Goal: Task Accomplishment & Management: Complete application form

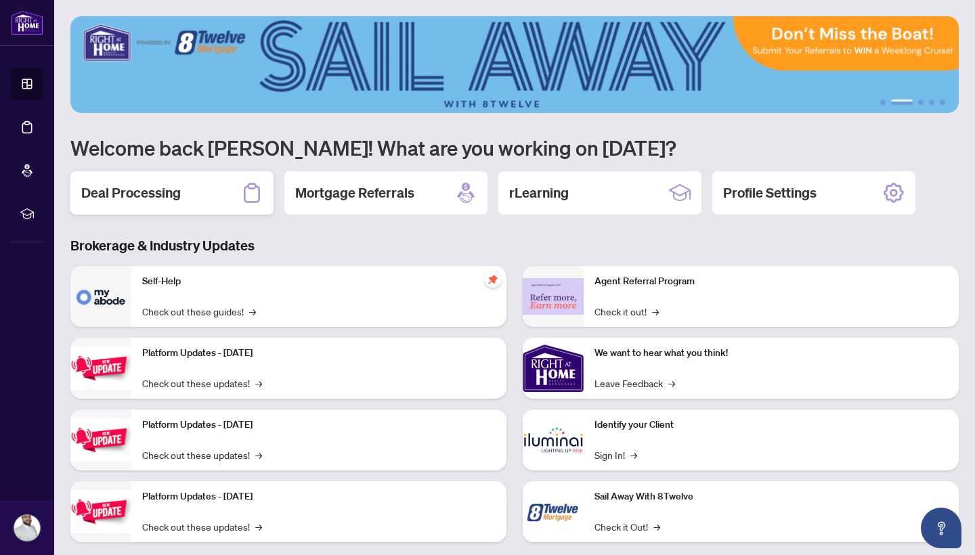
click at [224, 192] on div "Deal Processing" at bounding box center [171, 192] width 203 height 43
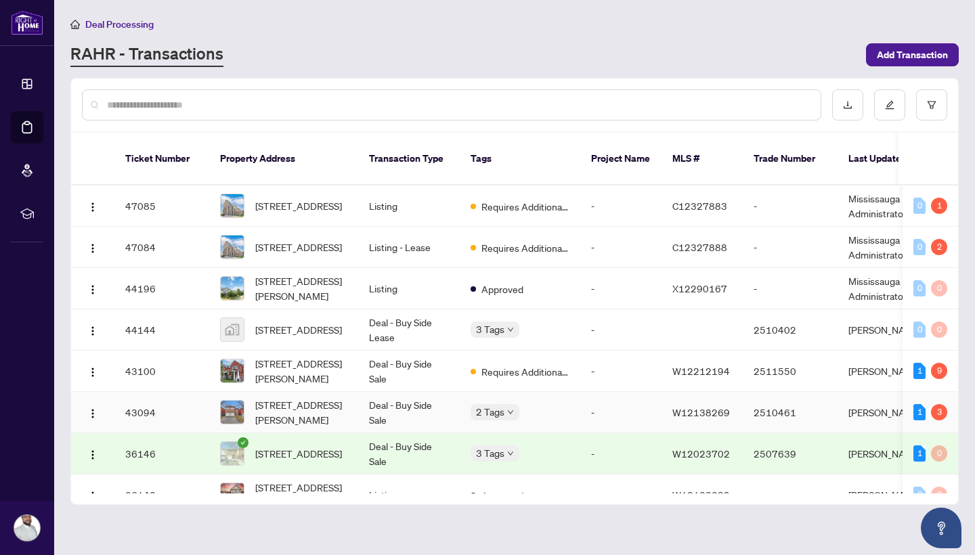
click at [351, 392] on td "[STREET_ADDRESS][PERSON_NAME]" at bounding box center [283, 412] width 149 height 41
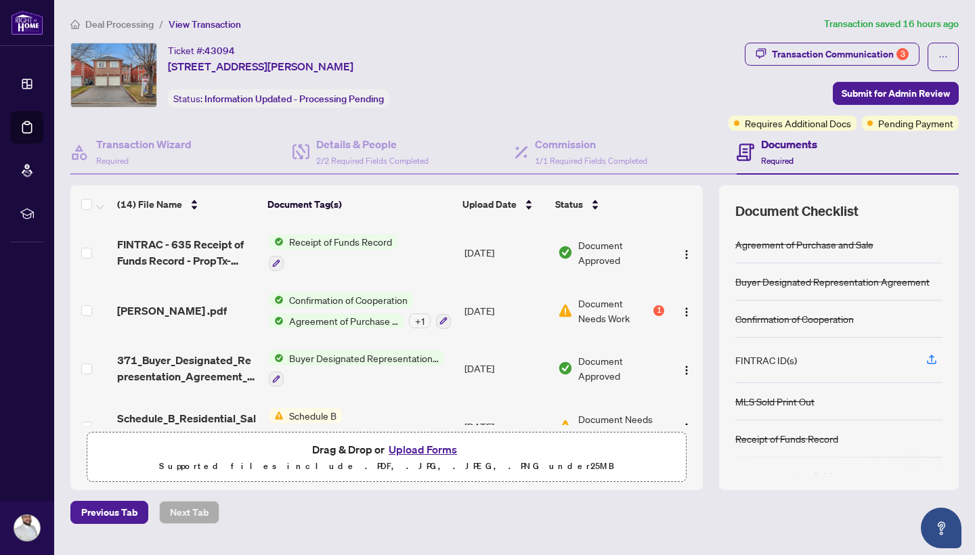
click at [603, 316] on span "Document Needs Work" at bounding box center [614, 311] width 72 height 30
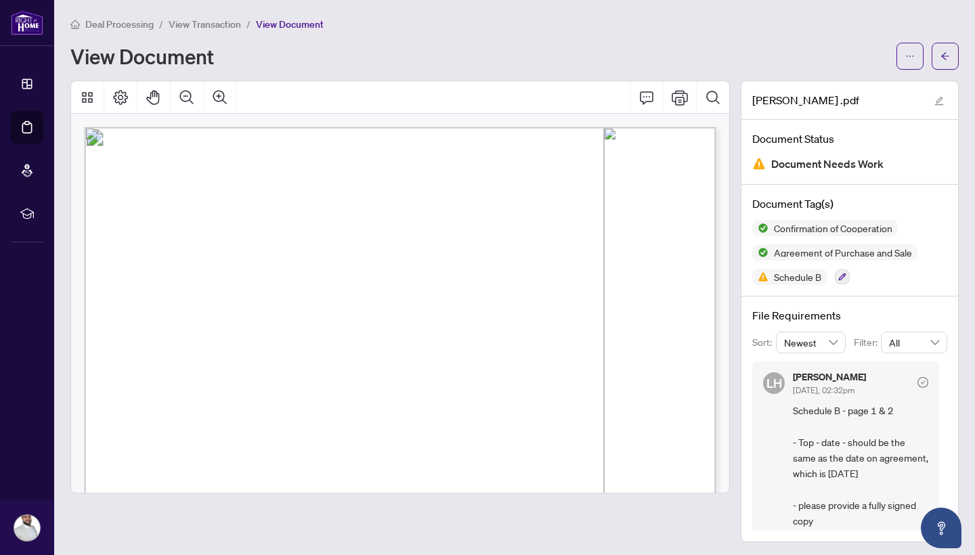
click at [200, 19] on span "View Transaction" at bounding box center [205, 24] width 72 height 12
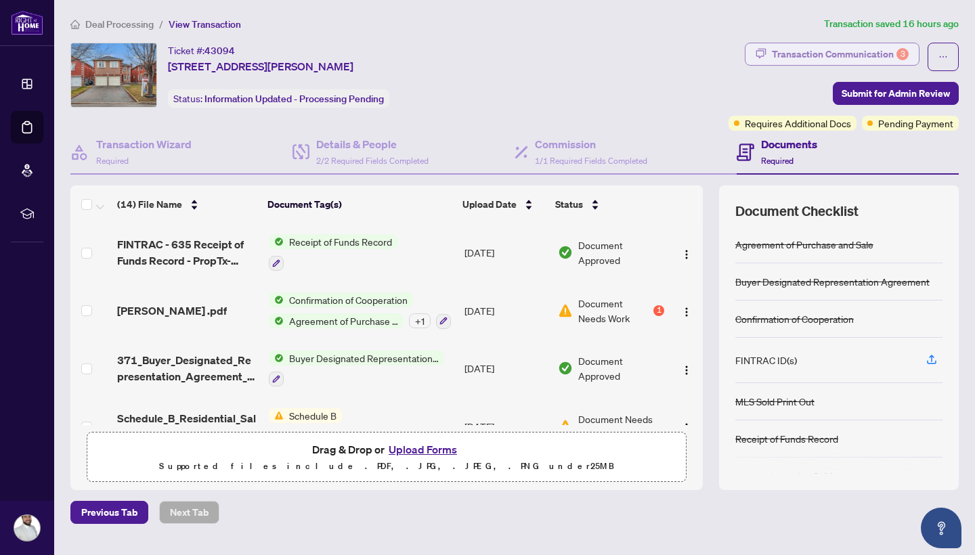
click at [830, 60] on div "Transaction Communication 3" at bounding box center [840, 54] width 137 height 22
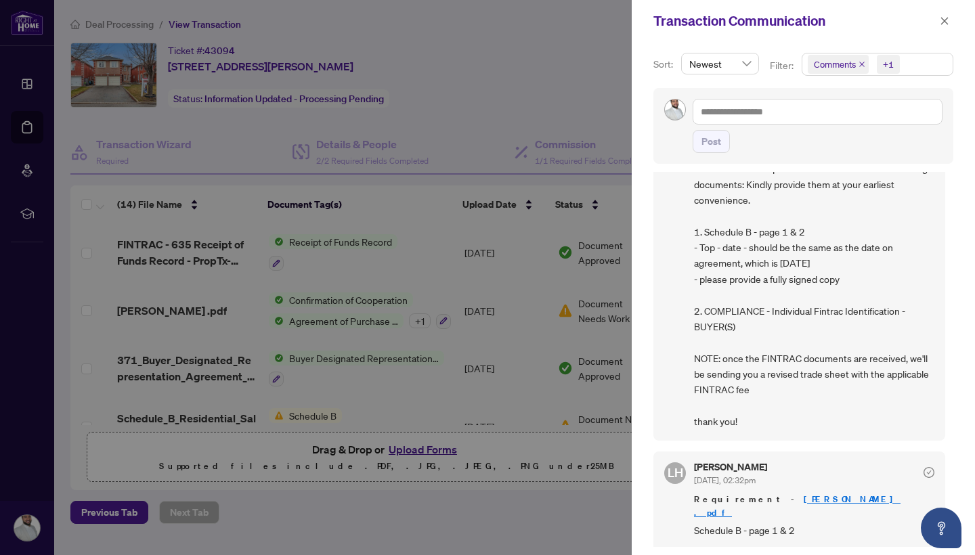
scroll to position [102, 0]
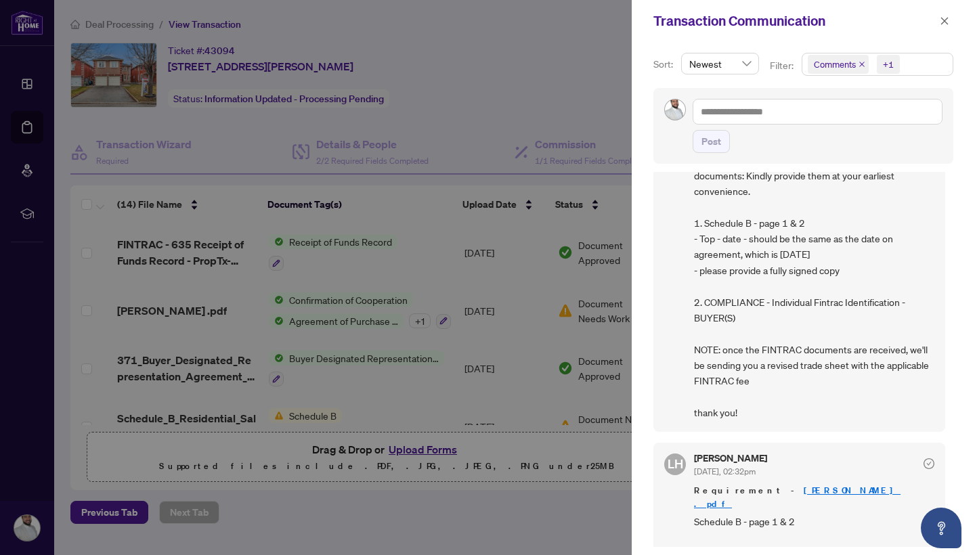
click at [546, 131] on div at bounding box center [487, 277] width 975 height 555
click at [948, 23] on icon "close" at bounding box center [944, 20] width 9 height 9
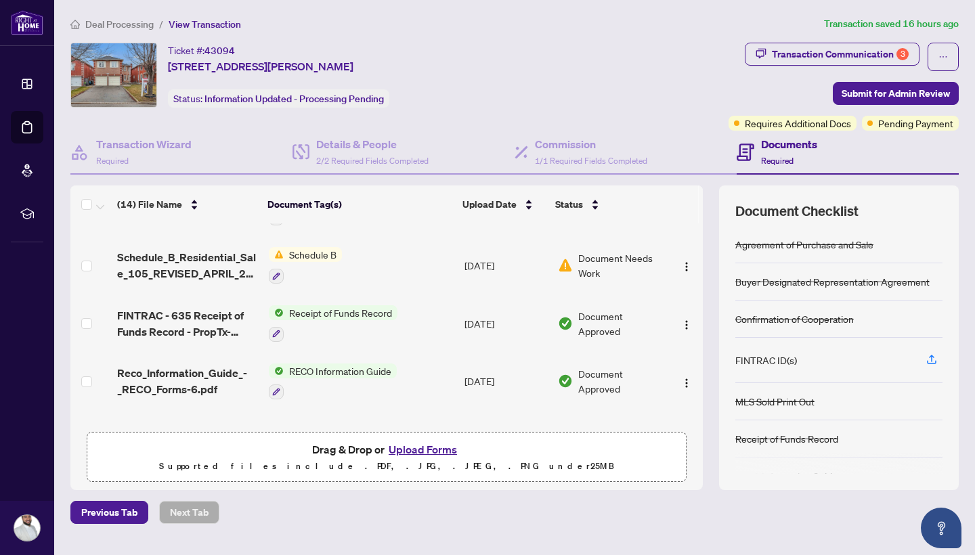
scroll to position [160, 0]
click at [412, 261] on td "Schedule B" at bounding box center [361, 266] width 196 height 58
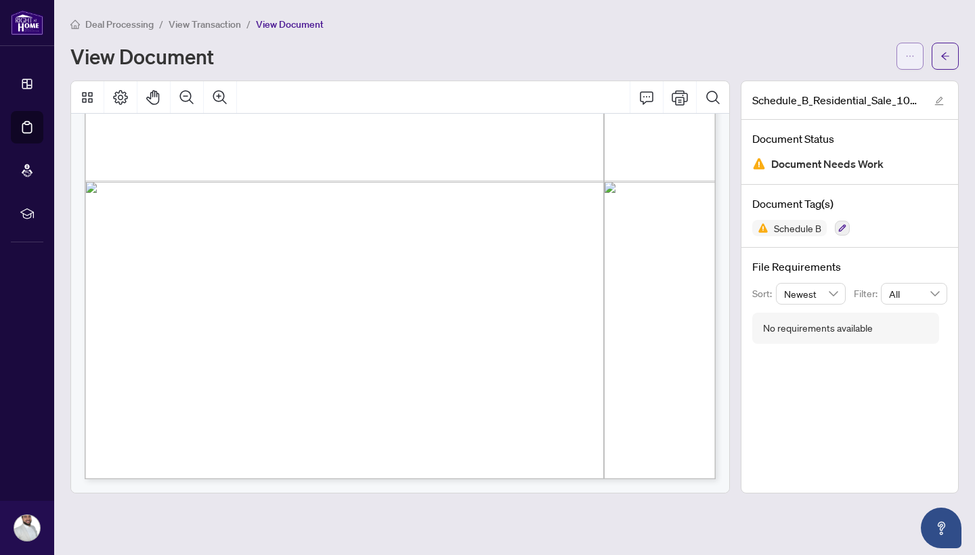
click at [911, 58] on icon "ellipsis" at bounding box center [909, 55] width 9 height 9
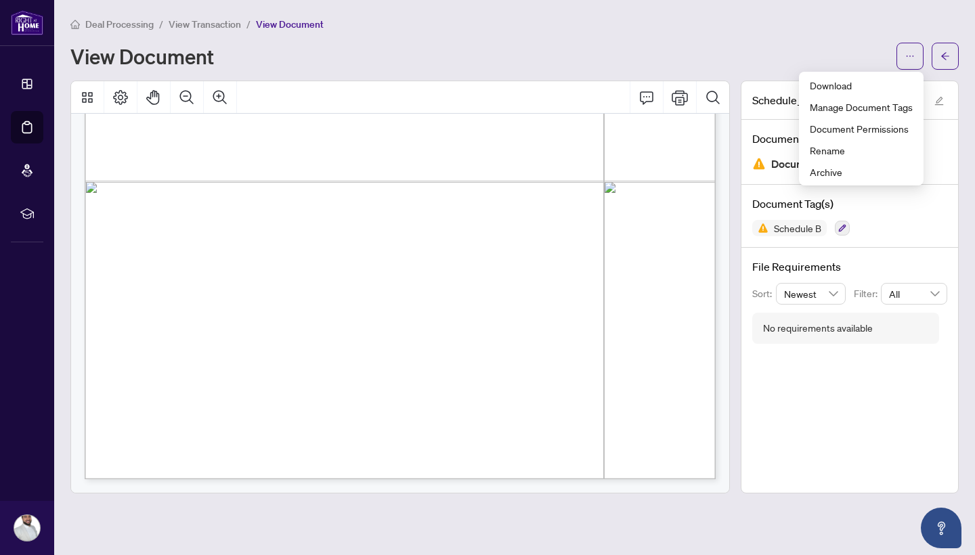
click at [611, 35] on div "Deal Processing / View Transaction / View Document View Document" at bounding box center [514, 42] width 888 height 53
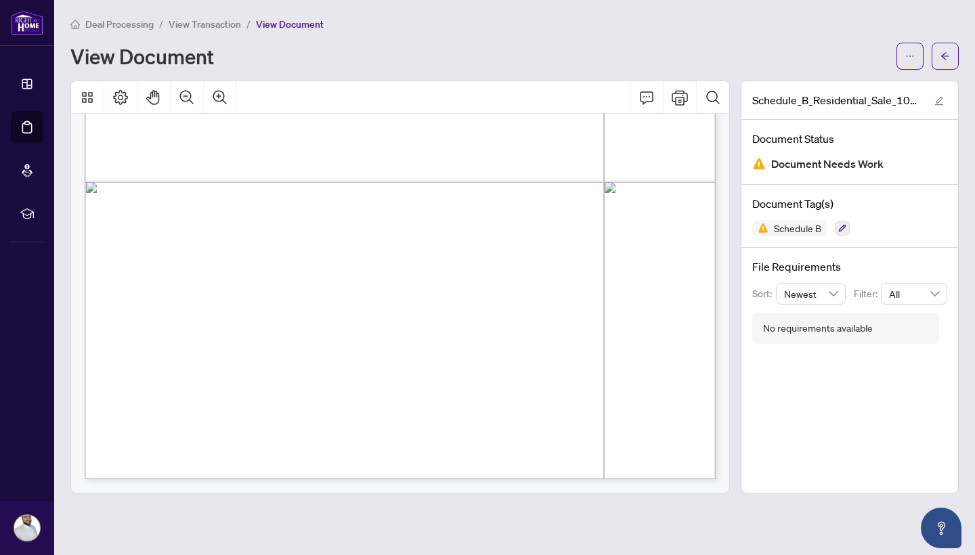
click at [198, 27] on span "View Transaction" at bounding box center [205, 24] width 72 height 12
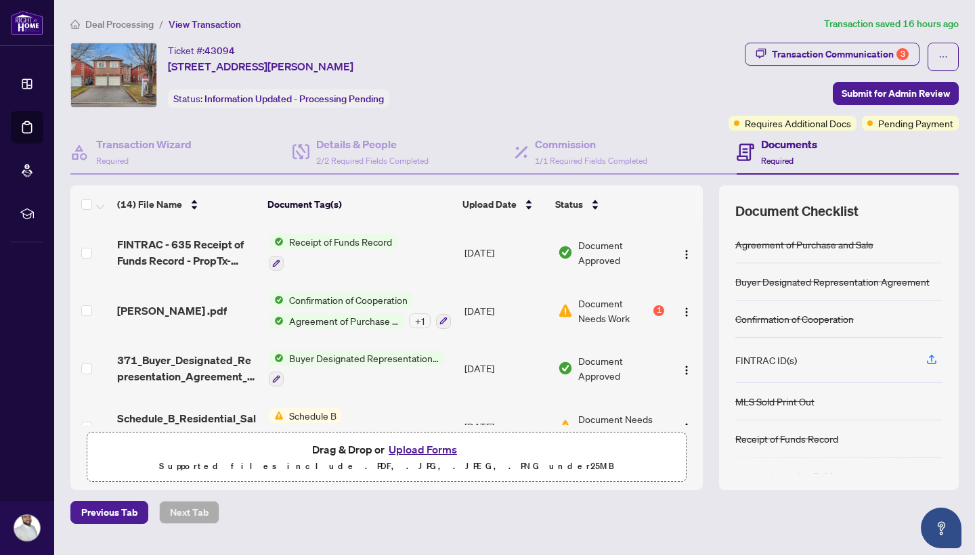
click at [221, 327] on td "[PERSON_NAME] .pdf" at bounding box center [188, 311] width 152 height 58
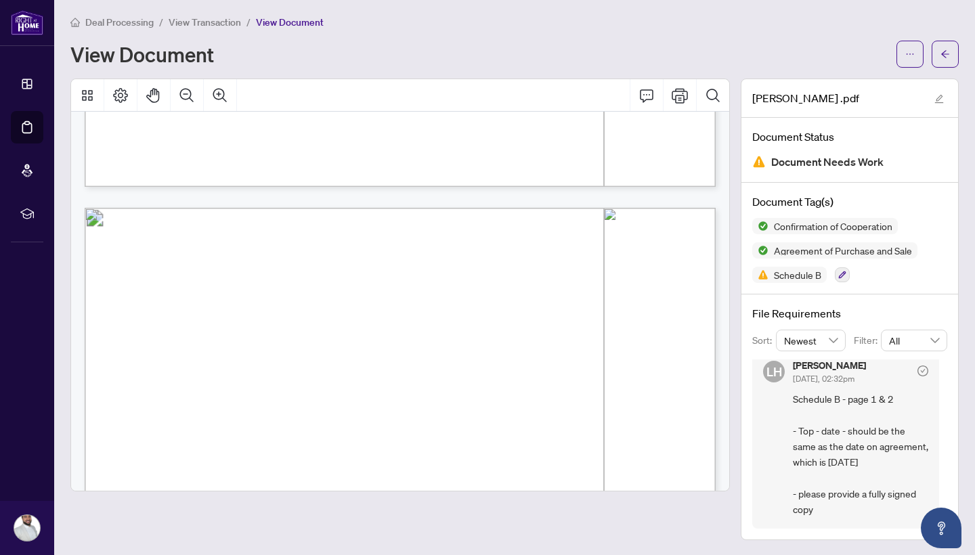
scroll to position [9965, 0]
click at [918, 51] on button "button" at bounding box center [910, 54] width 27 height 27
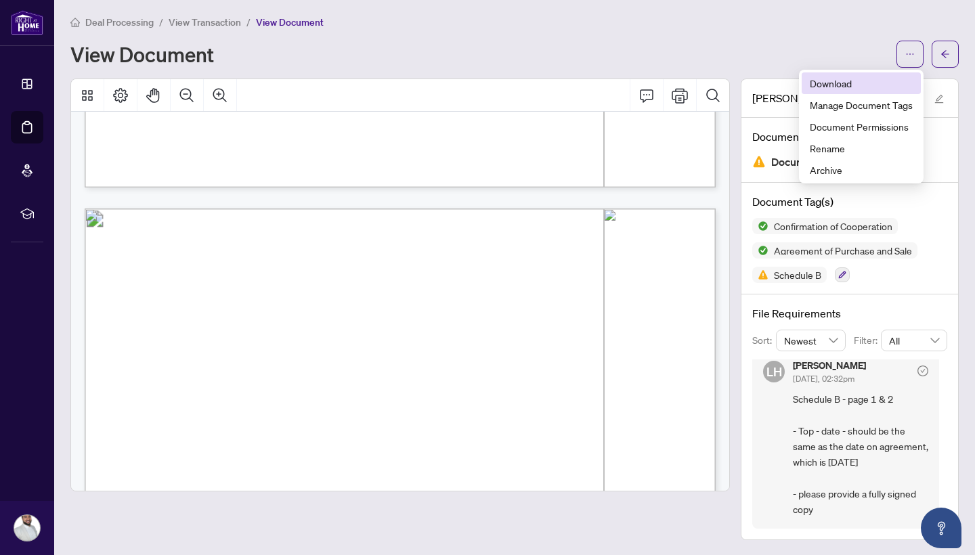
click at [849, 88] on span "Download" at bounding box center [861, 83] width 103 height 15
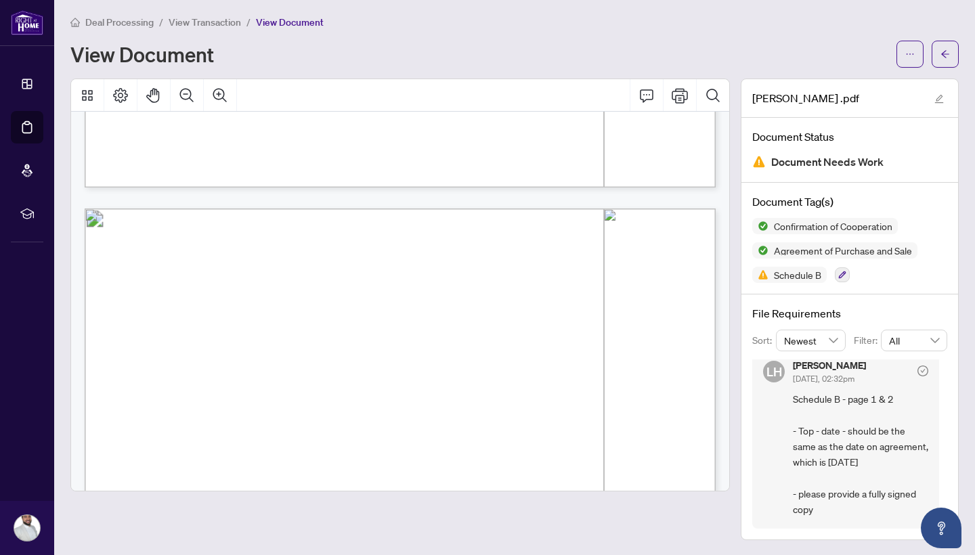
click at [200, 28] on li "View Transaction" at bounding box center [205, 22] width 72 height 16
click at [201, 24] on span "View Transaction" at bounding box center [205, 22] width 72 height 12
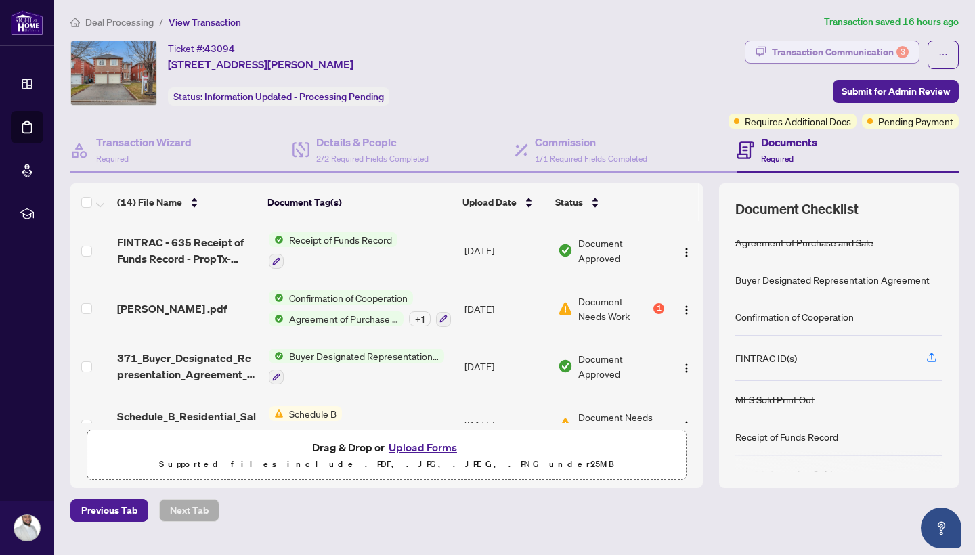
click at [855, 53] on div "Transaction Communication 3" at bounding box center [840, 52] width 137 height 22
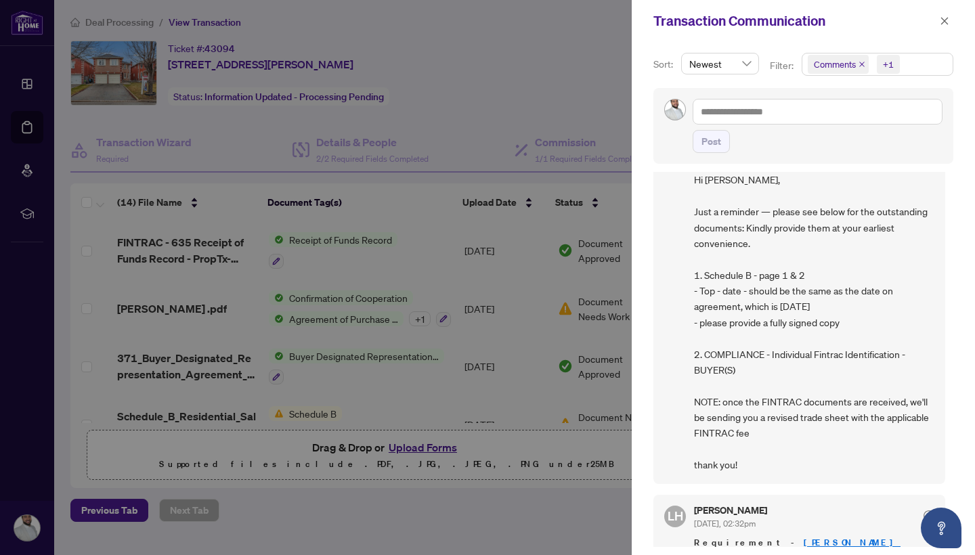
scroll to position [50, 0]
click at [536, 100] on div at bounding box center [487, 277] width 975 height 555
click at [945, 18] on icon "close" at bounding box center [944, 20] width 9 height 9
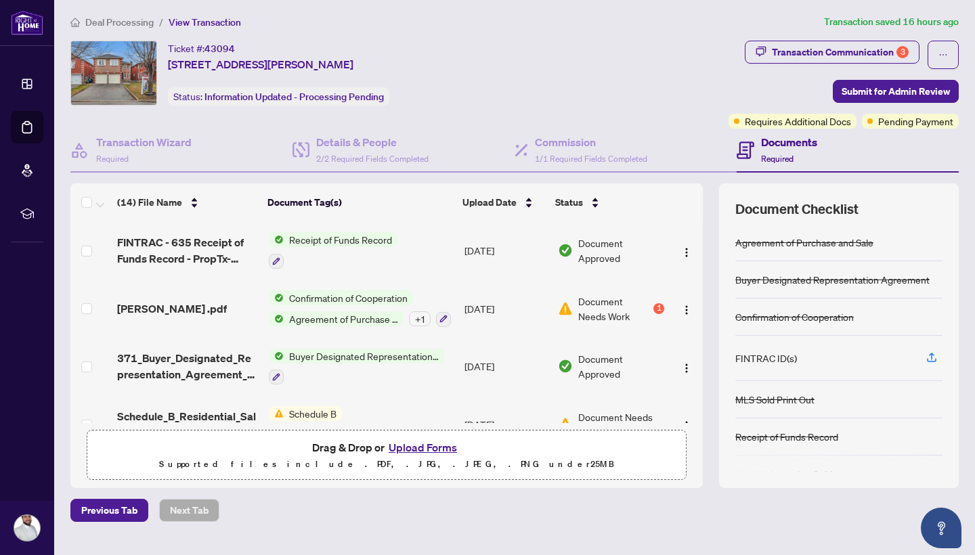
scroll to position [0, 0]
click at [343, 369] on div at bounding box center [356, 377] width 175 height 16
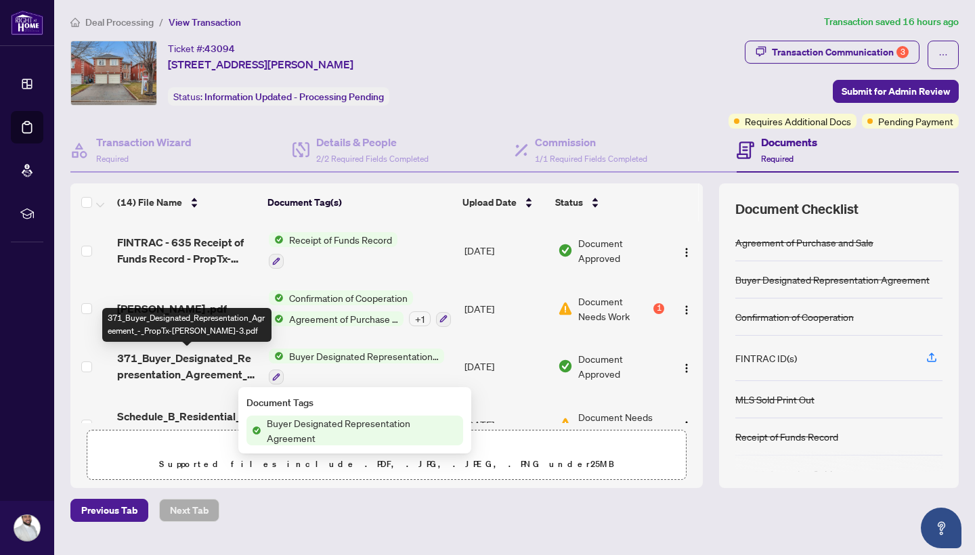
click at [170, 368] on span "371_Buyer_Designated_Representation_Agreement_-_PropTx-[PERSON_NAME]-3.pdf" at bounding box center [187, 366] width 141 height 33
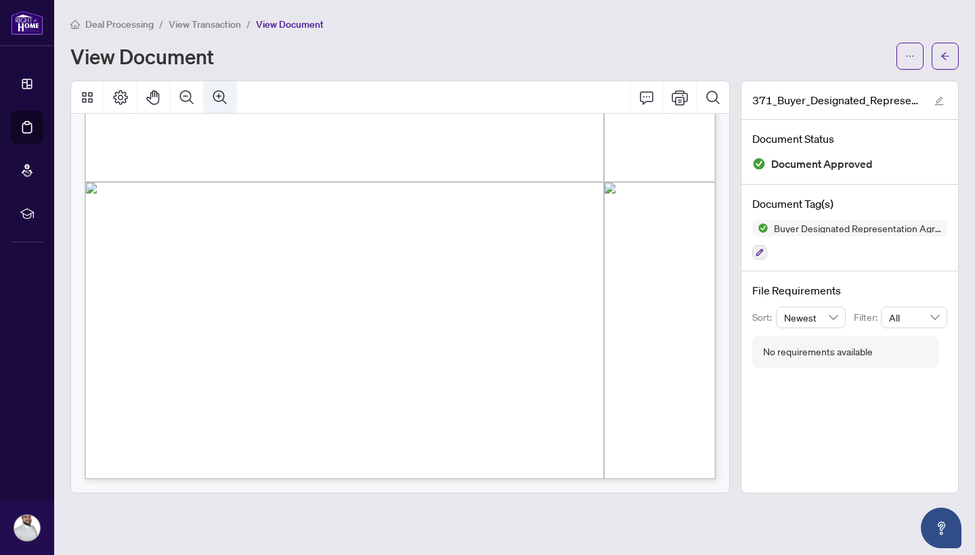
scroll to position [3814, 0]
click at [107, 21] on span "Deal Processing" at bounding box center [119, 24] width 68 height 12
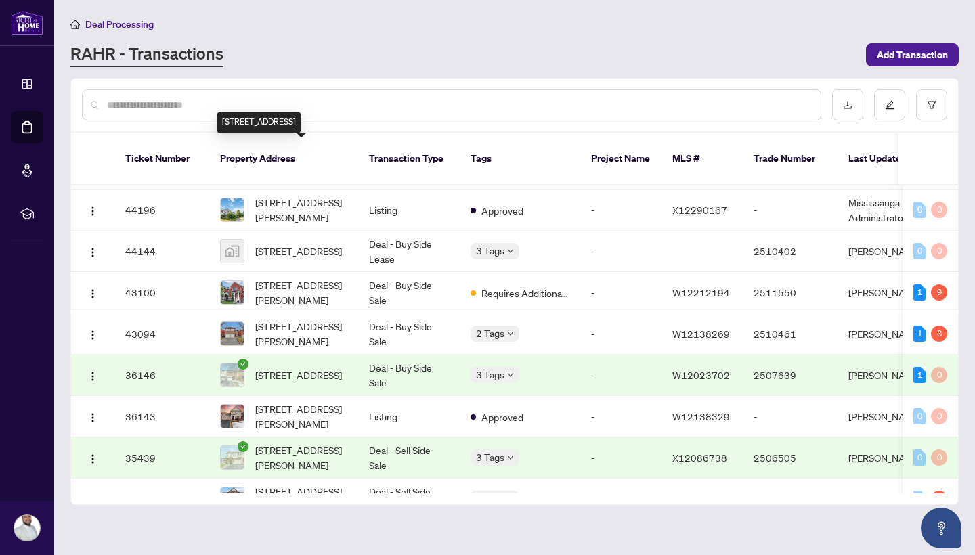
scroll to position [86, 0]
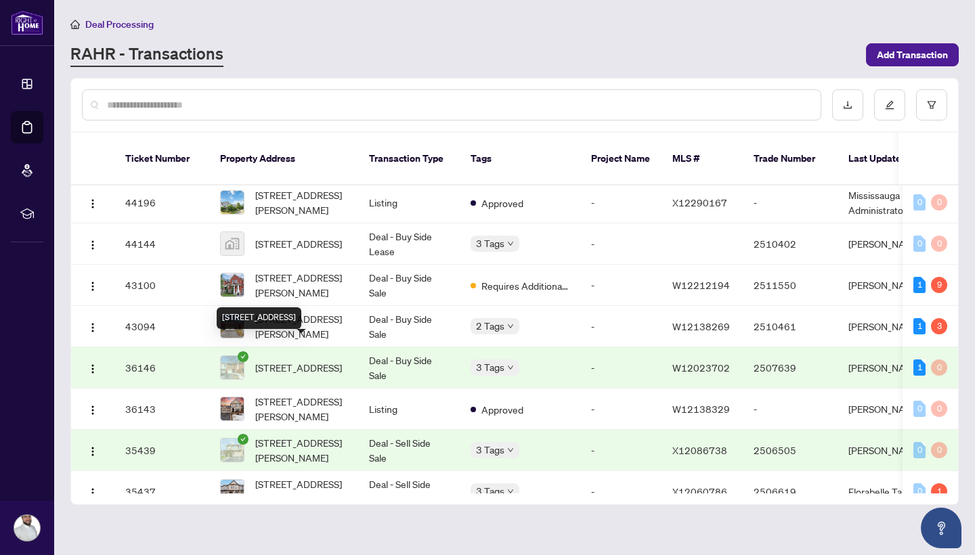
click at [321, 360] on span "[STREET_ADDRESS]" at bounding box center [298, 367] width 87 height 15
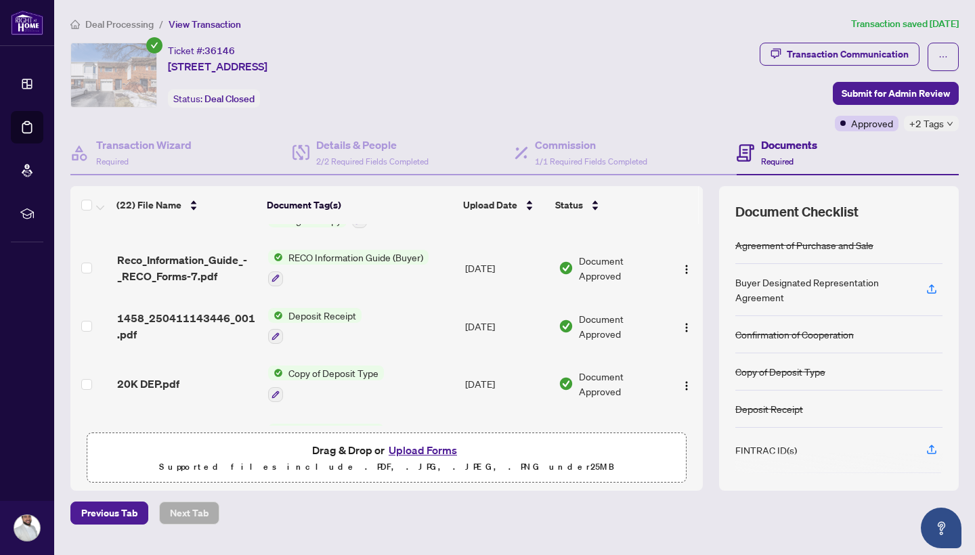
scroll to position [336, 0]
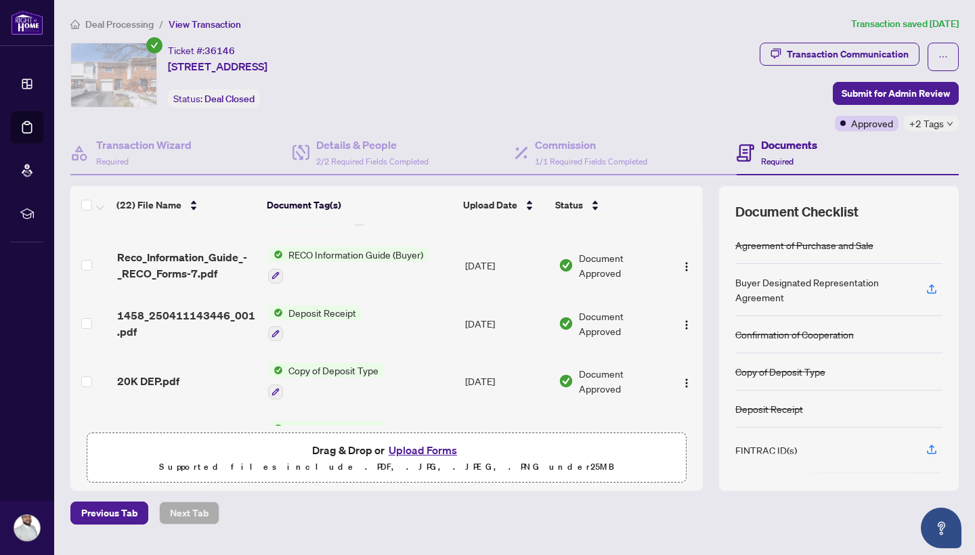
click at [132, 16] on main "Deal Processing / View Transaction Transaction saved [DATE] Ticket #: 36146 5-[…" at bounding box center [514, 277] width 921 height 555
click at [132, 24] on span "Deal Processing" at bounding box center [119, 24] width 68 height 12
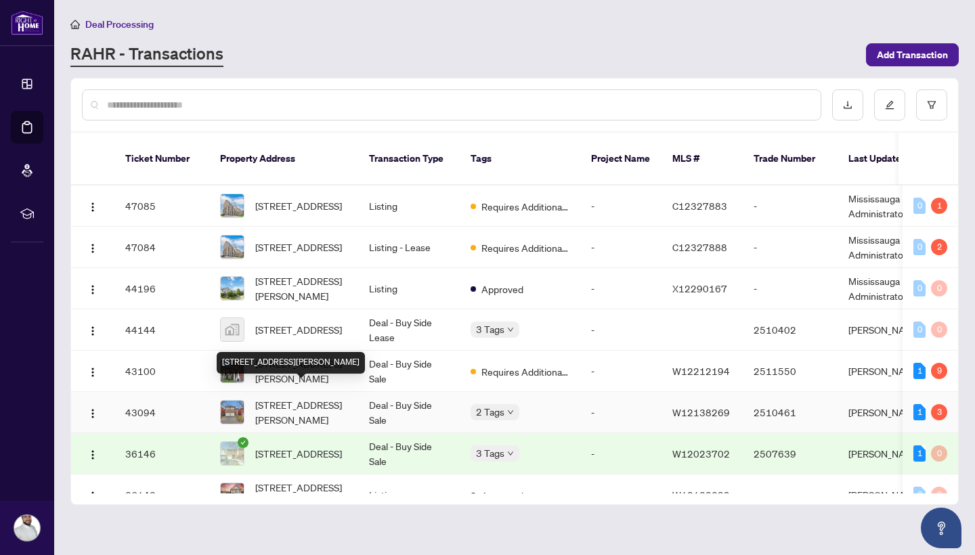
click at [295, 397] on span "[STREET_ADDRESS][PERSON_NAME]" at bounding box center [301, 412] width 92 height 30
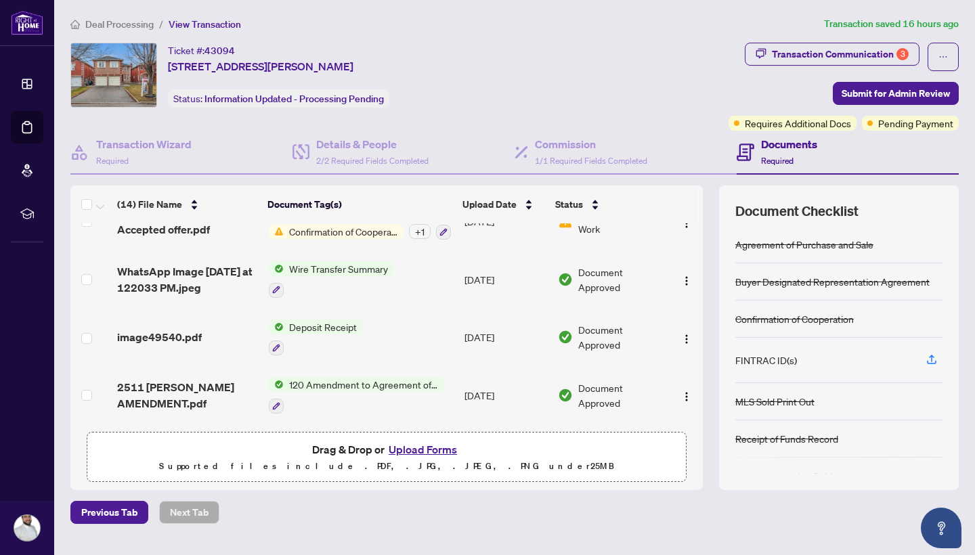
scroll to position [607, 0]
click at [393, 283] on td "Wire Transfer Summary" at bounding box center [361, 280] width 196 height 58
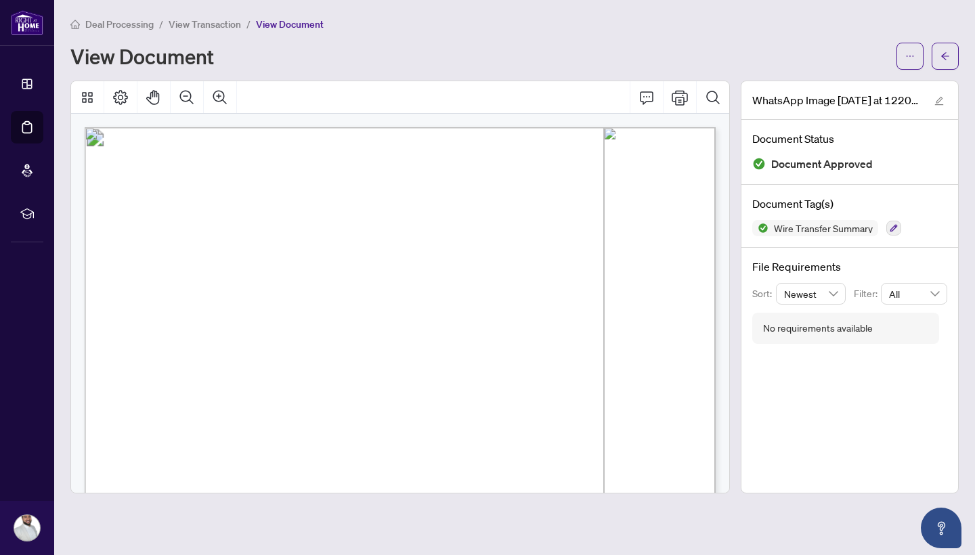
click at [200, 28] on span "View Transaction" at bounding box center [205, 24] width 72 height 12
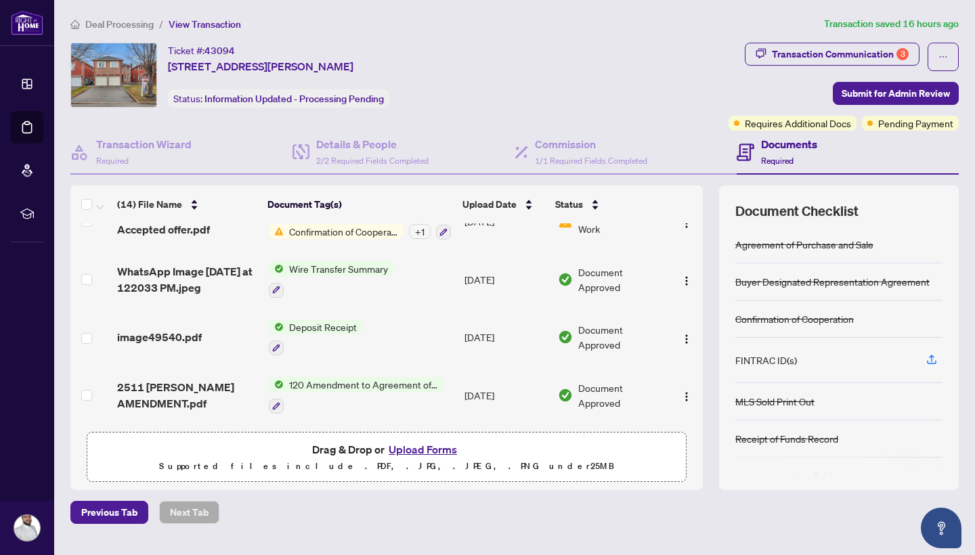
scroll to position [607, 0]
click at [435, 450] on button "Upload Forms" at bounding box center [423, 450] width 77 height 18
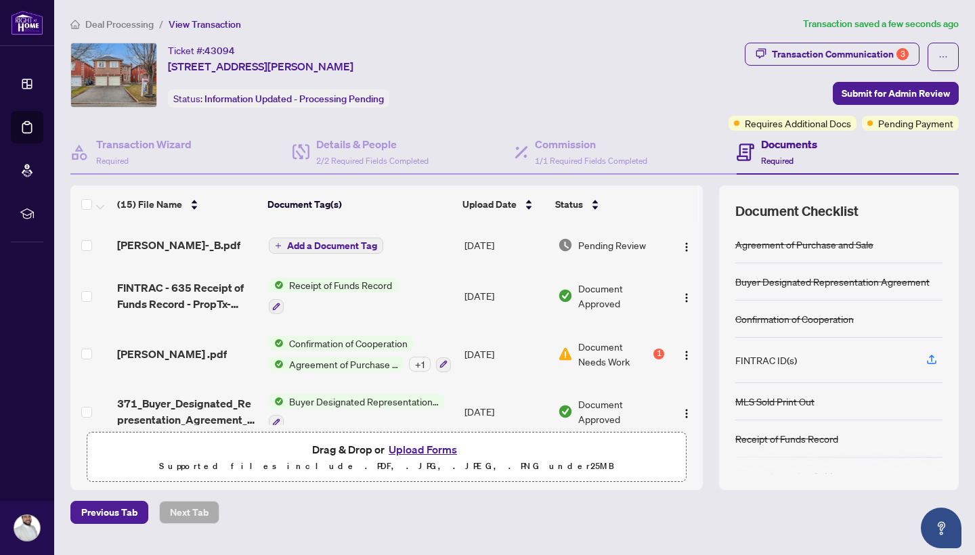
scroll to position [0, 0]
click at [337, 246] on span "Add a Document Tag" at bounding box center [332, 245] width 90 height 9
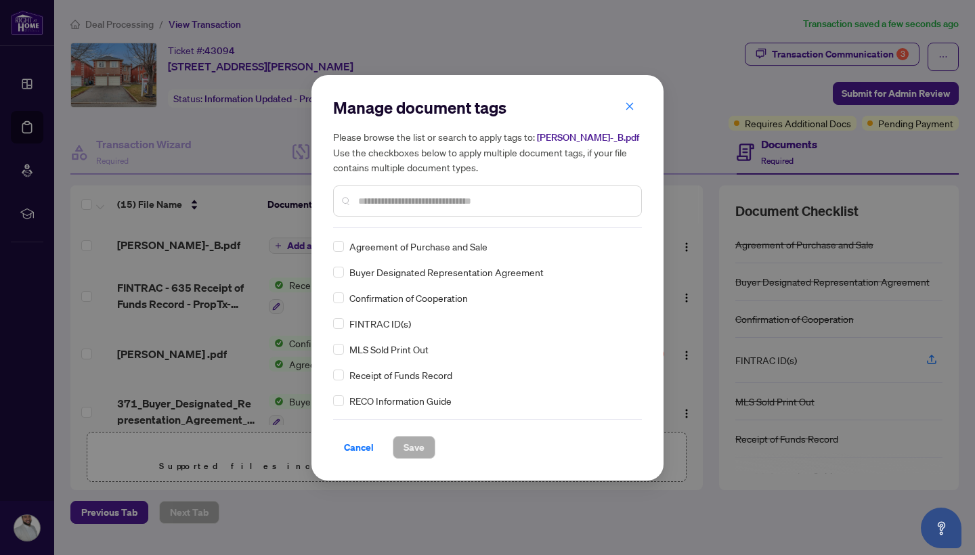
click at [439, 203] on input "text" at bounding box center [494, 201] width 272 height 15
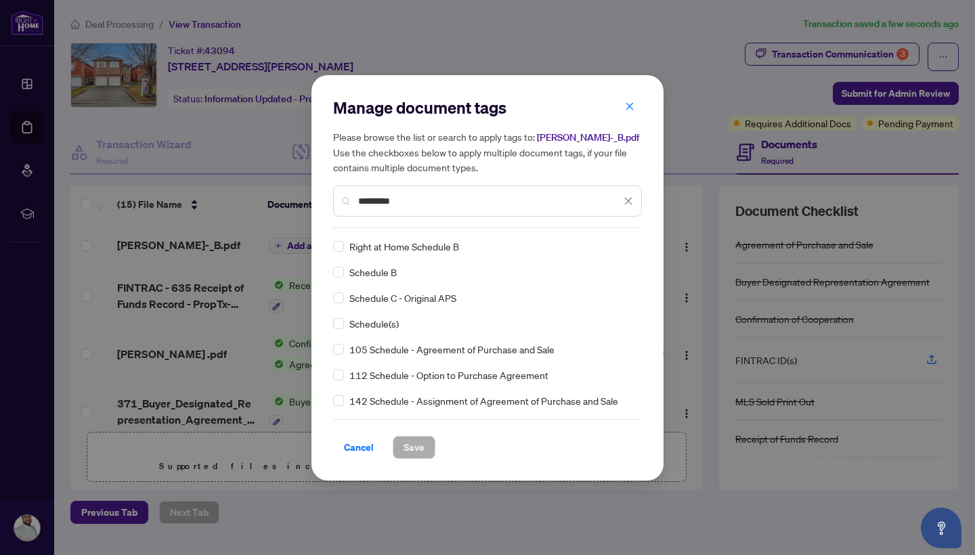
type input "********"
click at [373, 274] on span "Schedule B" at bounding box center [372, 272] width 47 height 15
click at [339, 274] on span at bounding box center [338, 272] width 11 height 11
click at [401, 448] on button "Save" at bounding box center [414, 447] width 43 height 23
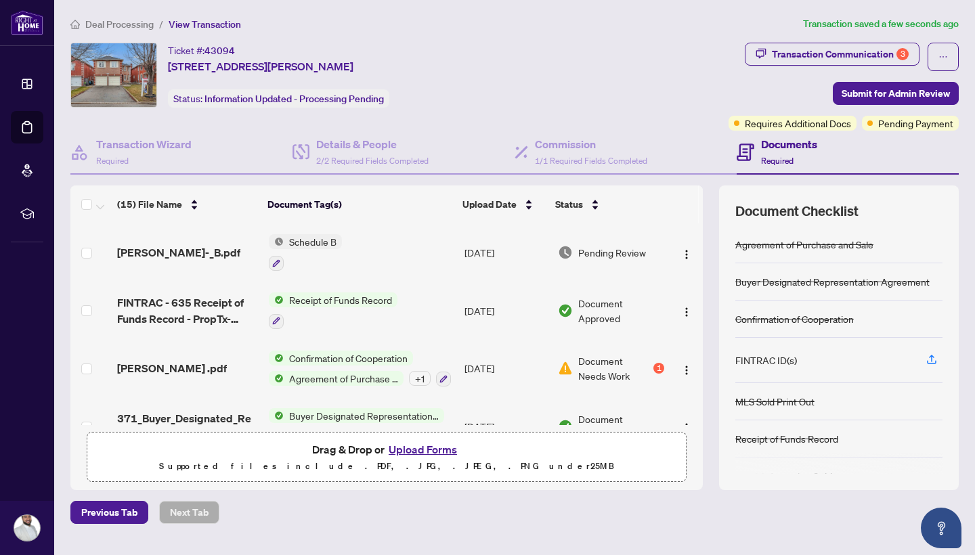
click at [411, 449] on button "Upload Forms" at bounding box center [423, 450] width 77 height 18
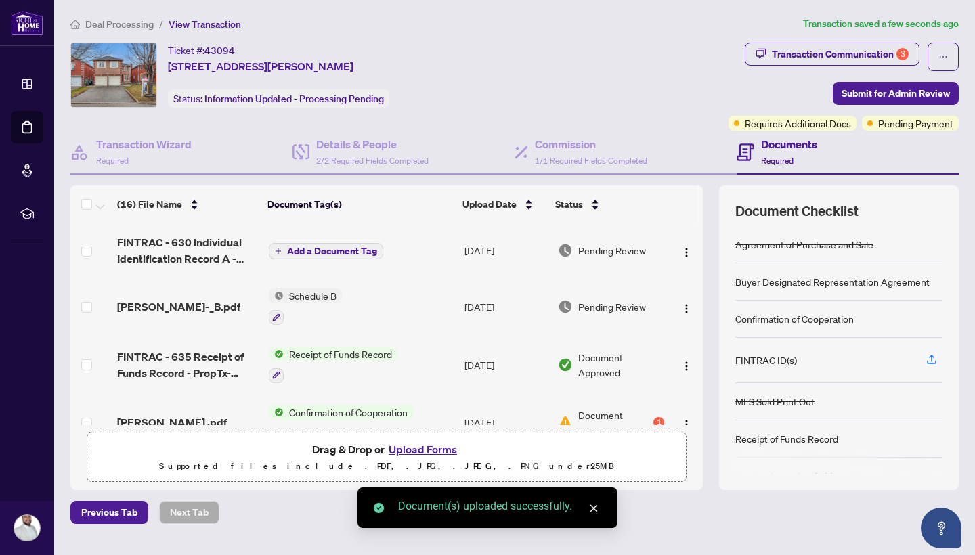
click at [334, 255] on span "Add a Document Tag" at bounding box center [332, 250] width 90 height 9
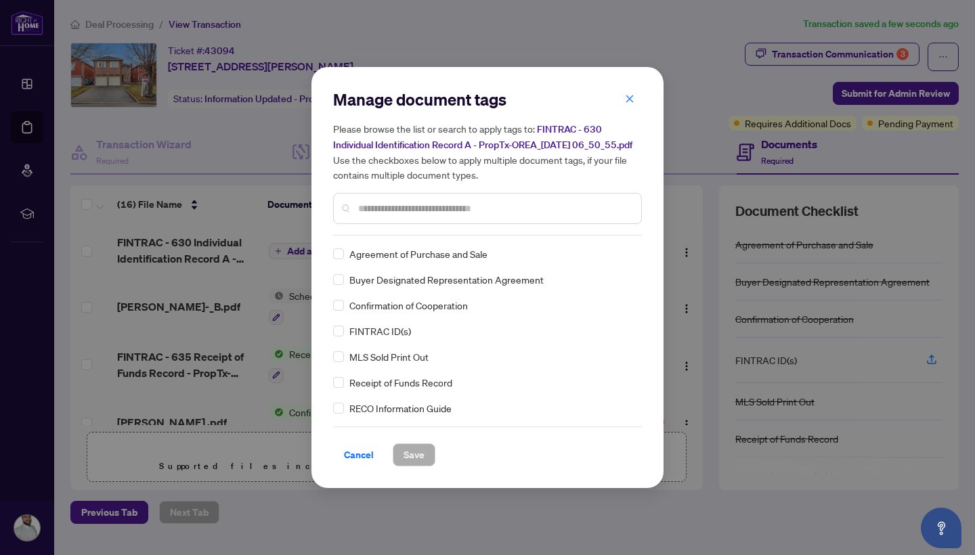
click at [395, 242] on div "Manage document tags Please browse the list or search to apply tags to: FINTRAC…" at bounding box center [487, 278] width 309 height 378
click at [397, 212] on input "text" at bounding box center [494, 208] width 272 height 15
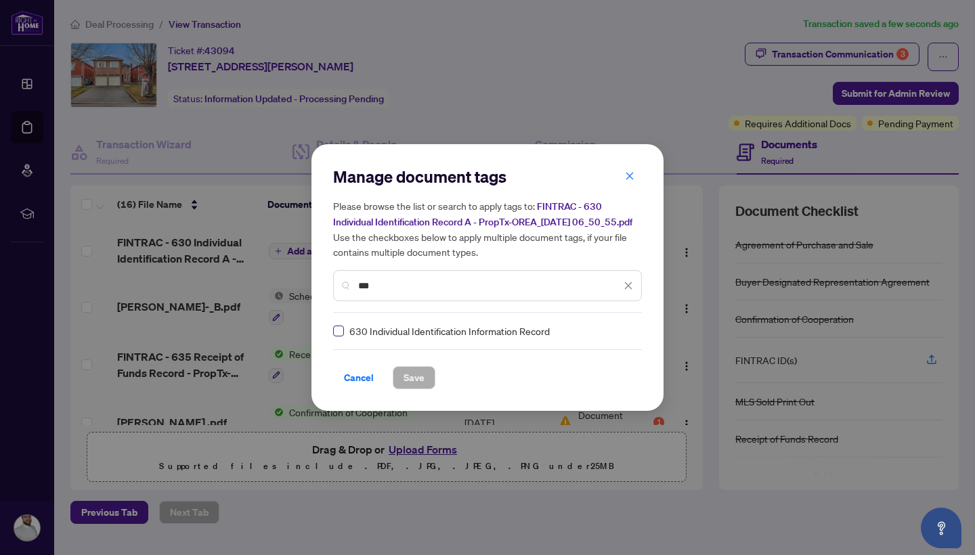
type input "***"
click at [410, 385] on span "Save" at bounding box center [414, 378] width 21 height 22
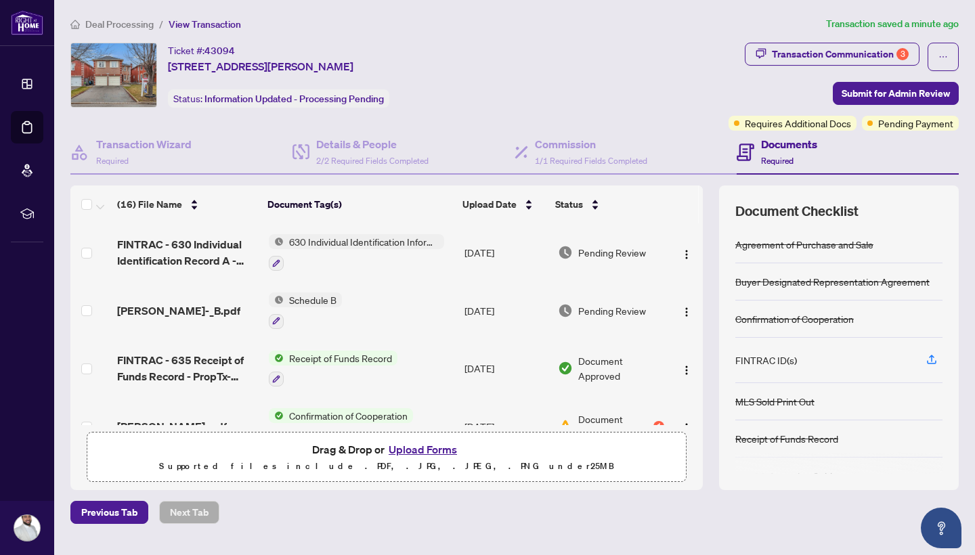
click at [437, 455] on button "Upload Forms" at bounding box center [423, 450] width 77 height 18
click at [934, 360] on icon "button" at bounding box center [932, 359] width 12 height 12
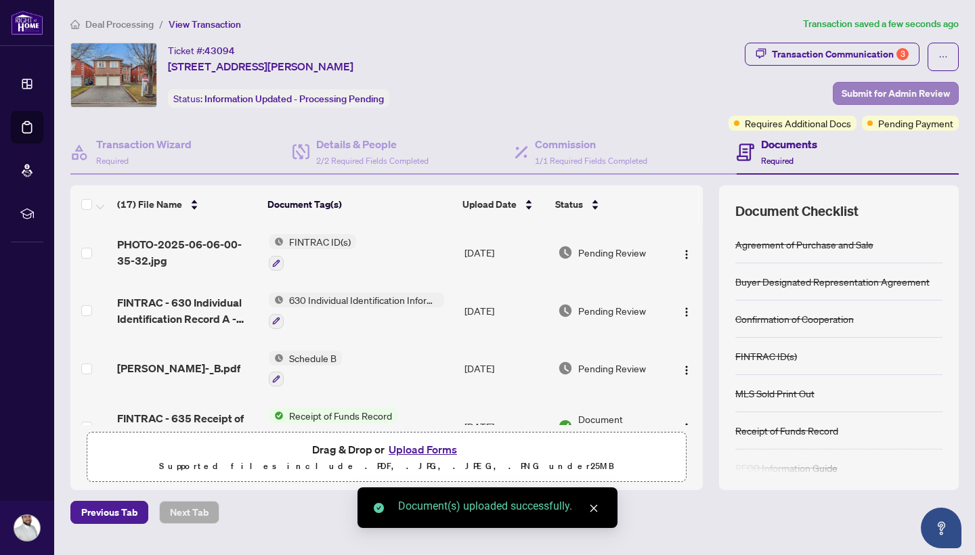
click at [891, 91] on span "Submit for Admin Review" at bounding box center [896, 94] width 108 height 22
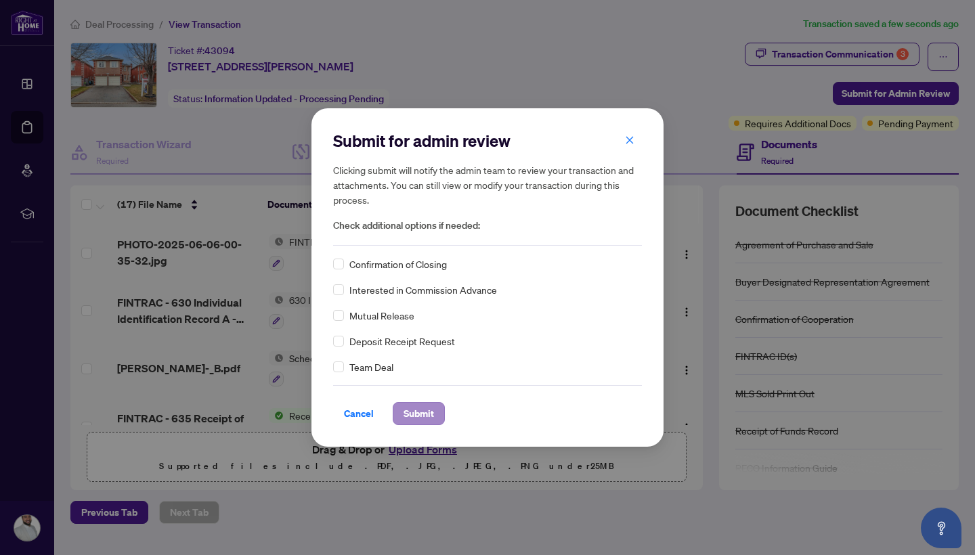
click at [415, 415] on span "Submit" at bounding box center [419, 414] width 30 height 22
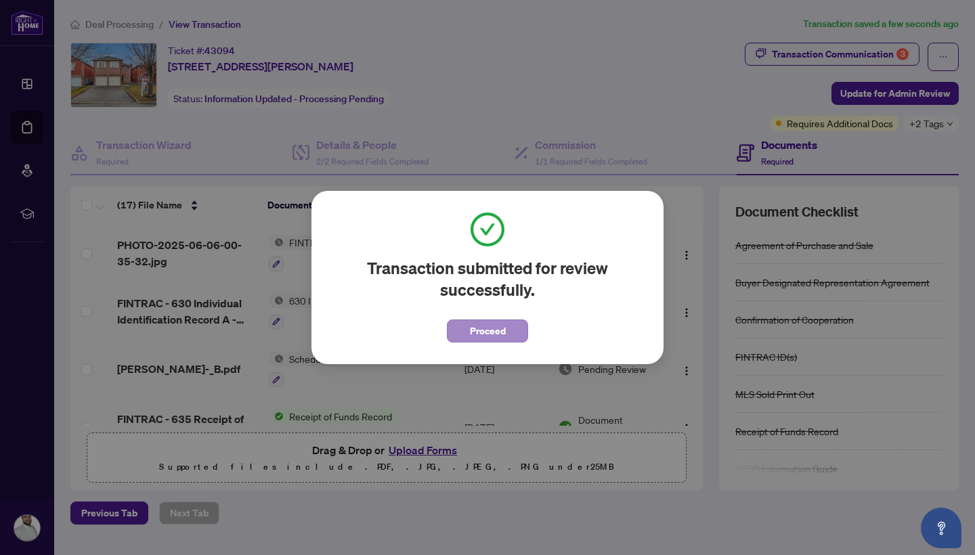
click at [491, 325] on span "Proceed" at bounding box center [488, 331] width 36 height 22
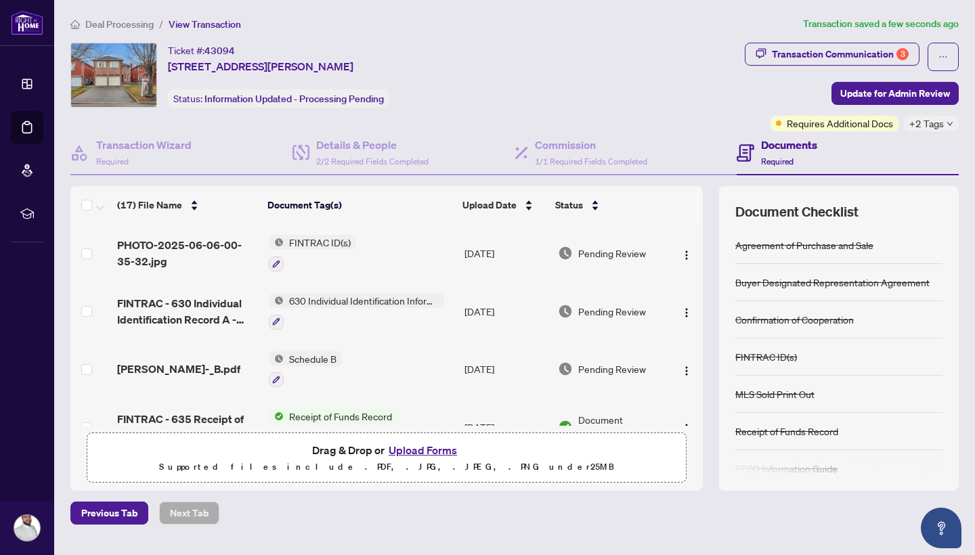
click at [127, 25] on span "Deal Processing" at bounding box center [119, 24] width 68 height 12
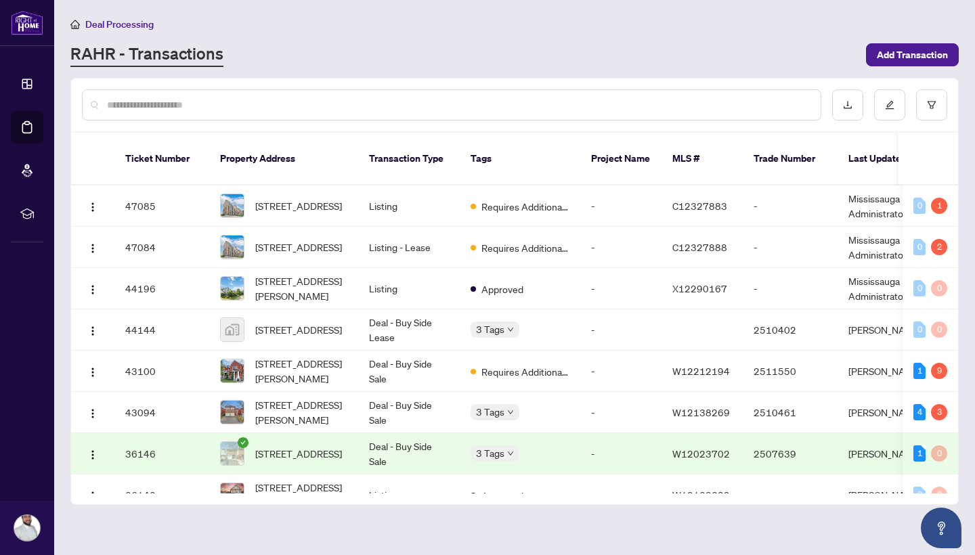
click at [285, 103] on input "text" at bounding box center [458, 105] width 703 height 15
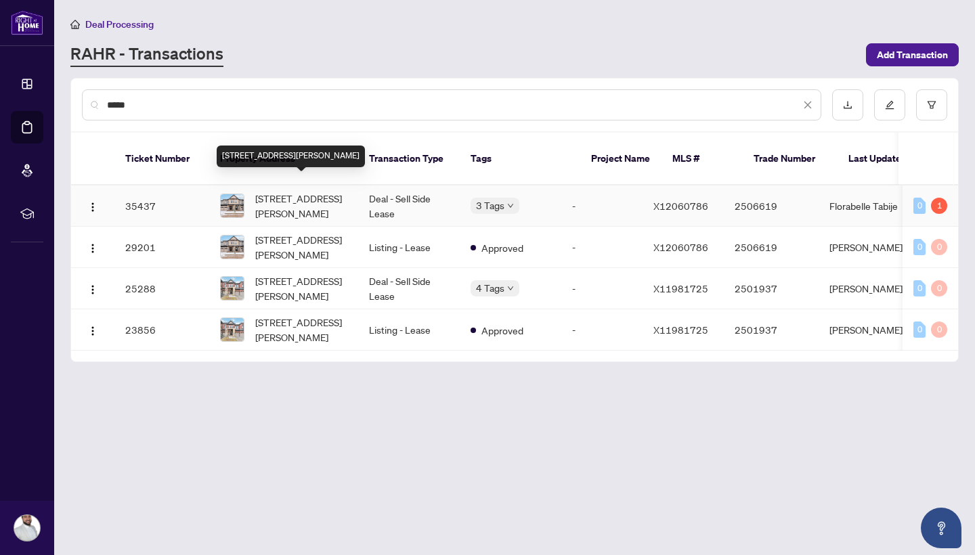
type input "*****"
click at [303, 196] on span "[STREET_ADDRESS][PERSON_NAME]" at bounding box center [301, 206] width 92 height 30
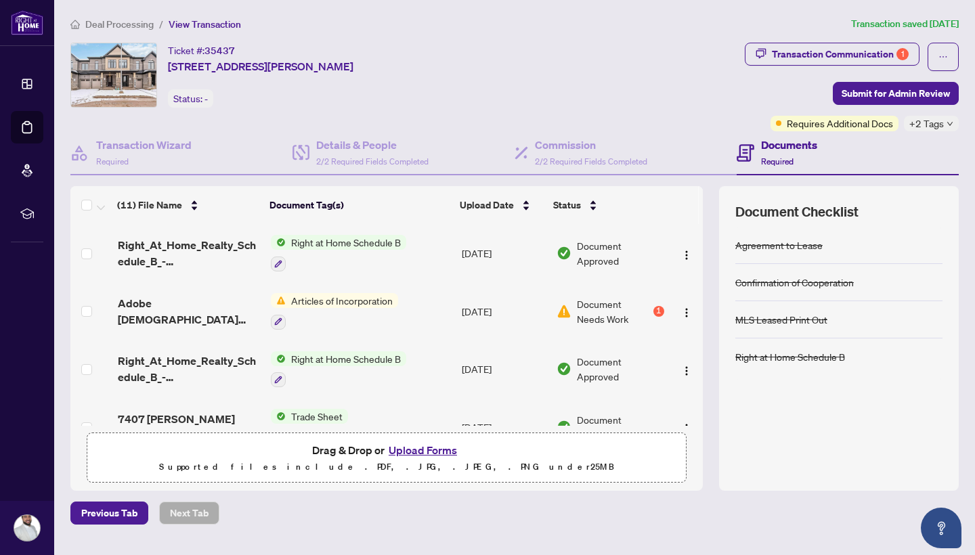
click at [444, 450] on button "Upload Forms" at bounding box center [423, 451] width 77 height 18
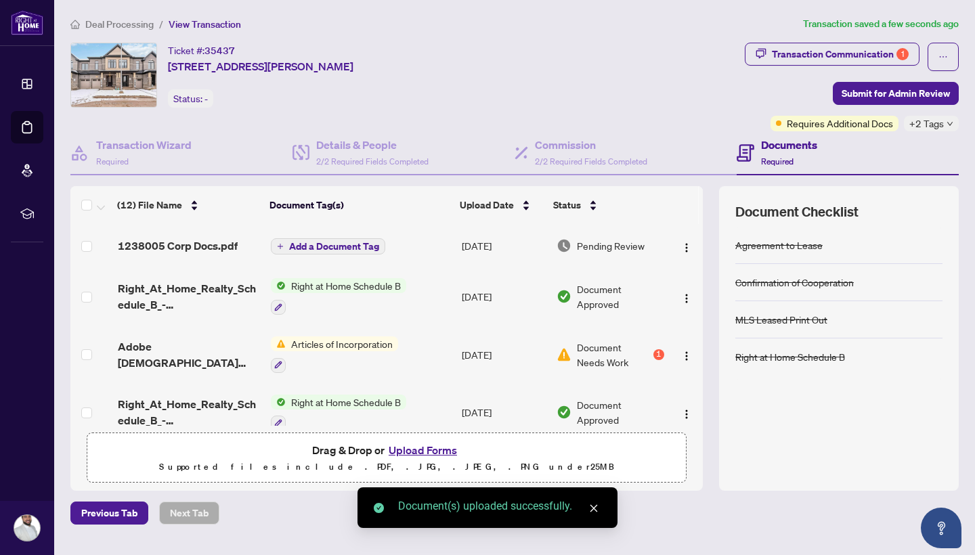
click at [330, 244] on span "Add a Document Tag" at bounding box center [334, 246] width 90 height 9
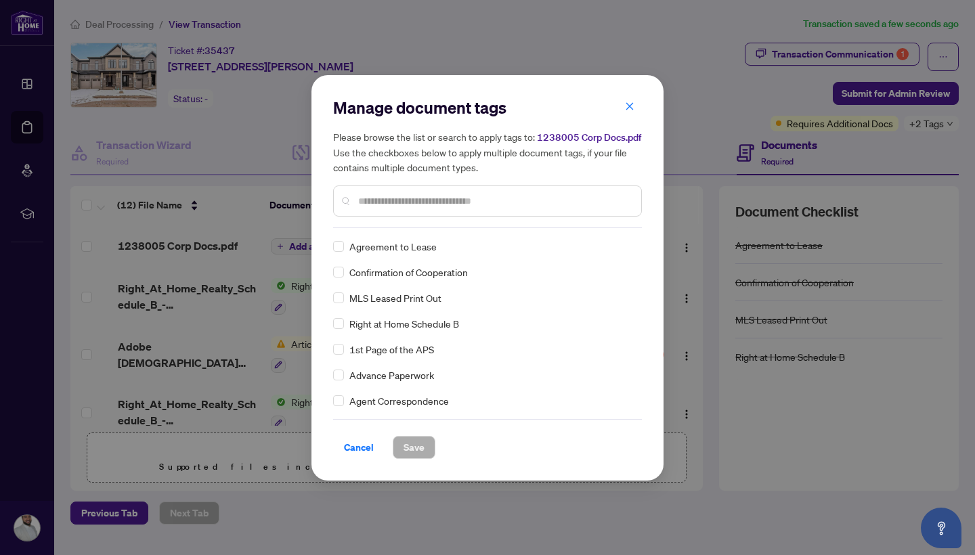
click at [465, 203] on input "text" at bounding box center [494, 201] width 272 height 15
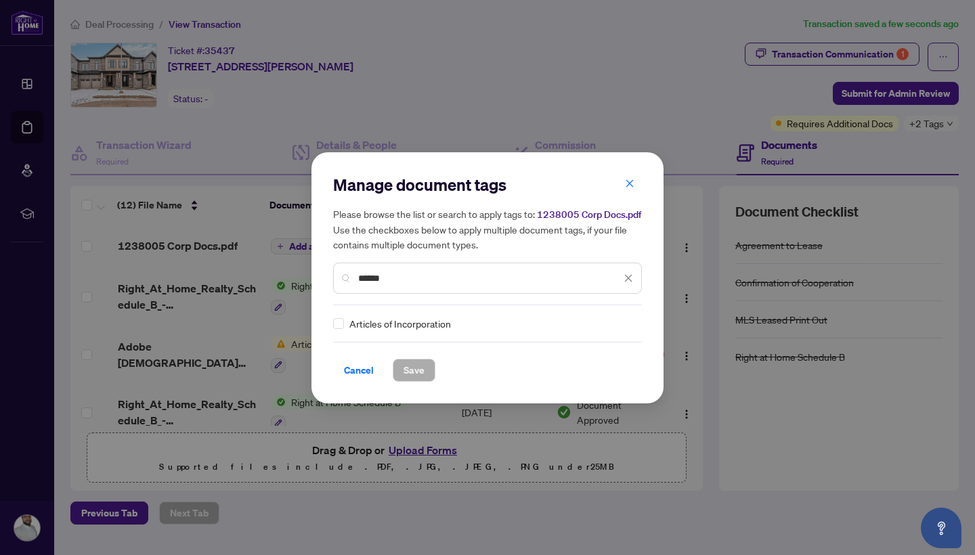
type input "*******"
drag, startPoint x: 465, startPoint y: 203, endPoint x: 332, endPoint y: 324, distance: 179.2
click at [332, 324] on div "Manage document tags Please browse the list or search to apply tags to: 1238005…" at bounding box center [487, 277] width 352 height 251
click at [335, 324] on h3 at bounding box center [483, 323] width 301 height 15
click at [345, 325] on div "Articles of Incorporation" at bounding box center [483, 323] width 301 height 15
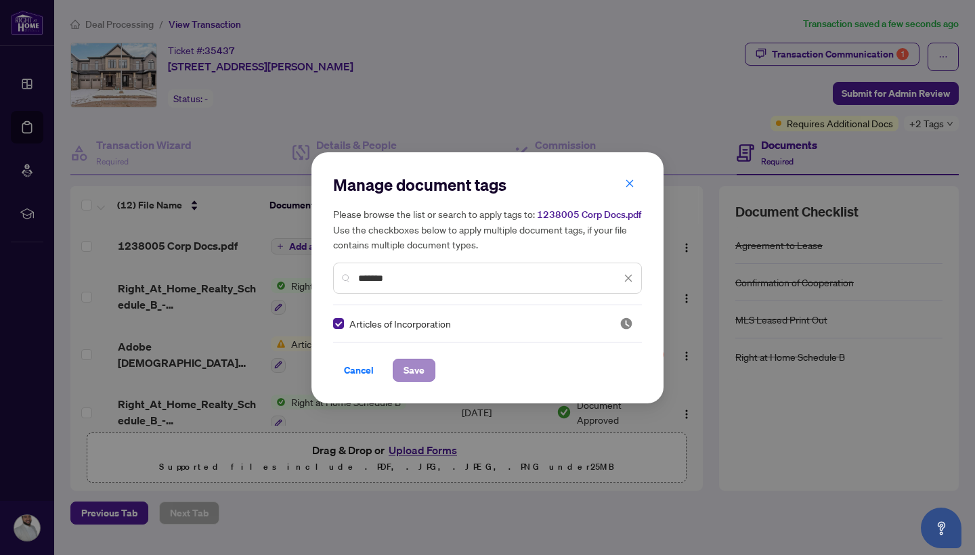
click at [412, 365] on span "Save" at bounding box center [414, 371] width 21 height 22
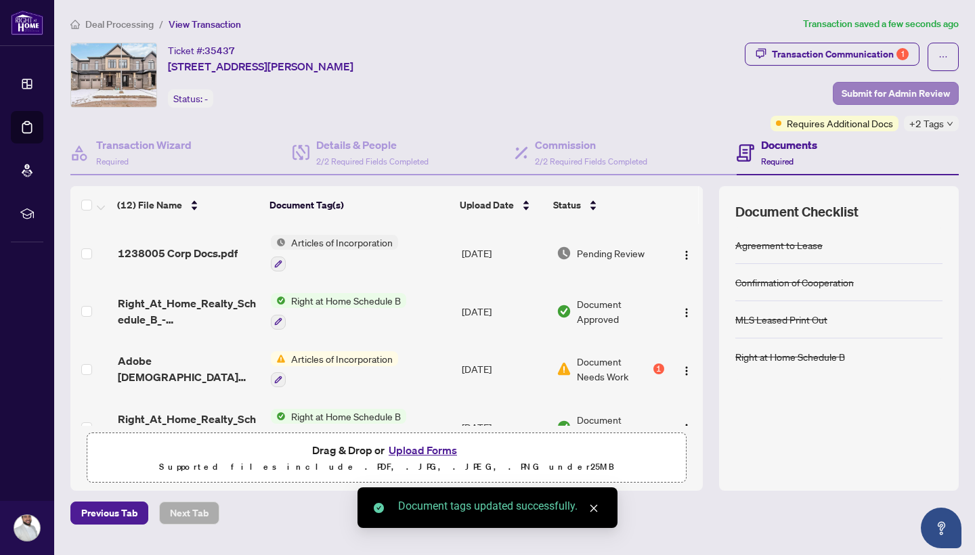
click at [903, 92] on span "Submit for Admin Review" at bounding box center [896, 94] width 108 height 22
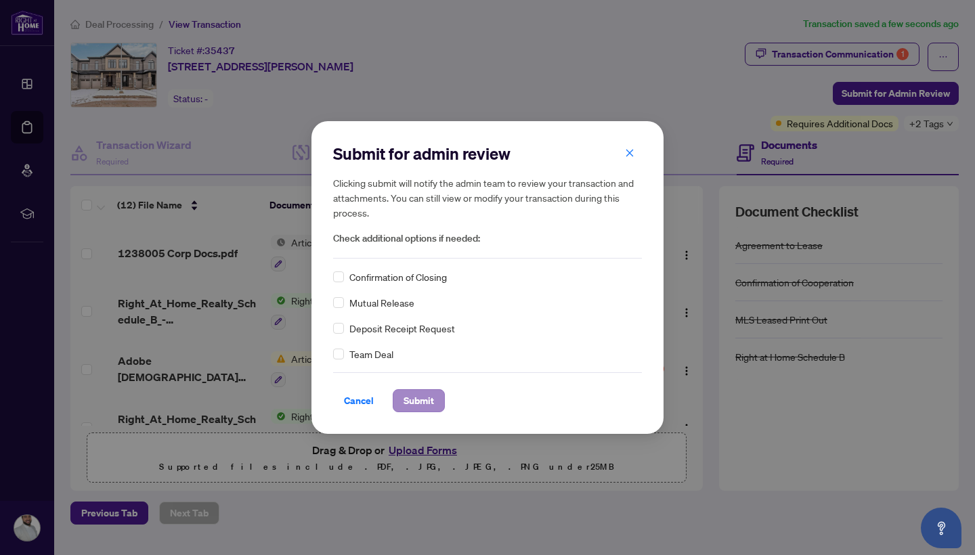
click at [429, 410] on span "Submit" at bounding box center [419, 401] width 30 height 22
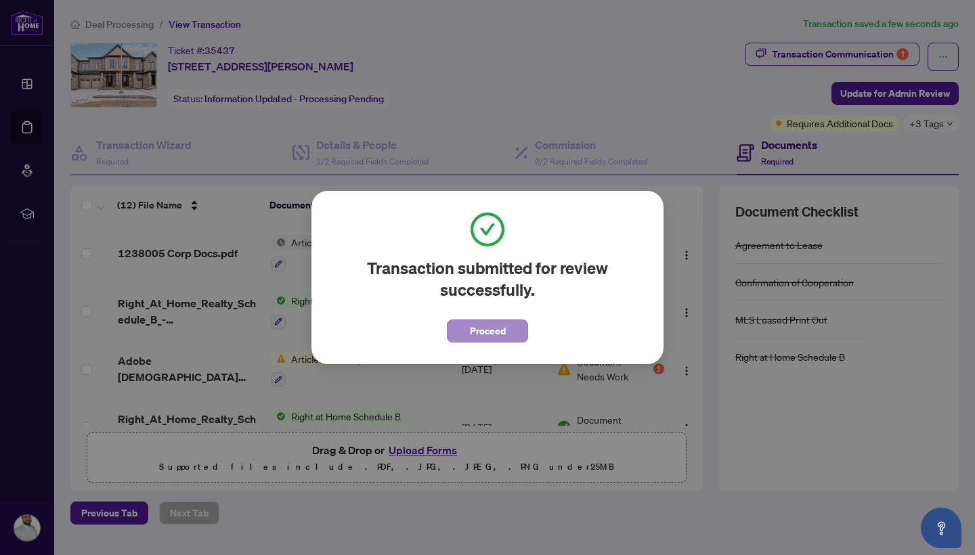
click at [486, 332] on span "Proceed" at bounding box center [488, 331] width 36 height 22
